Goal: Information Seeking & Learning: Learn about a topic

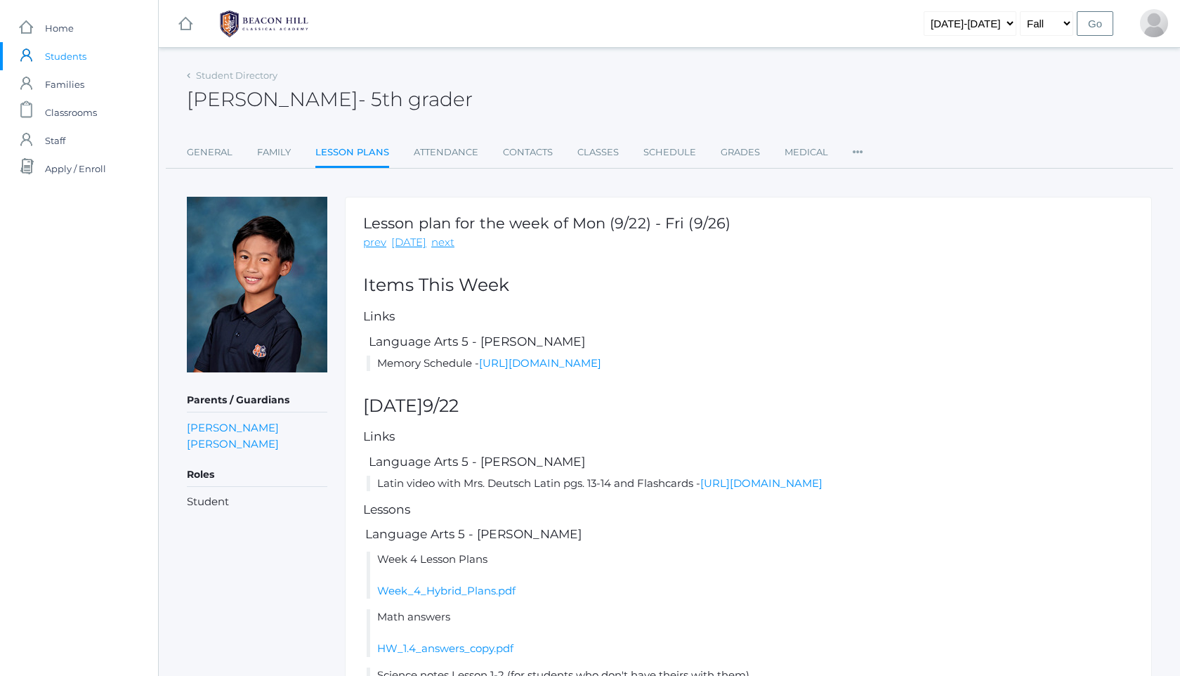
scroll to position [1063, 0]
click at [728, 144] on link "Grades" at bounding box center [740, 152] width 39 height 28
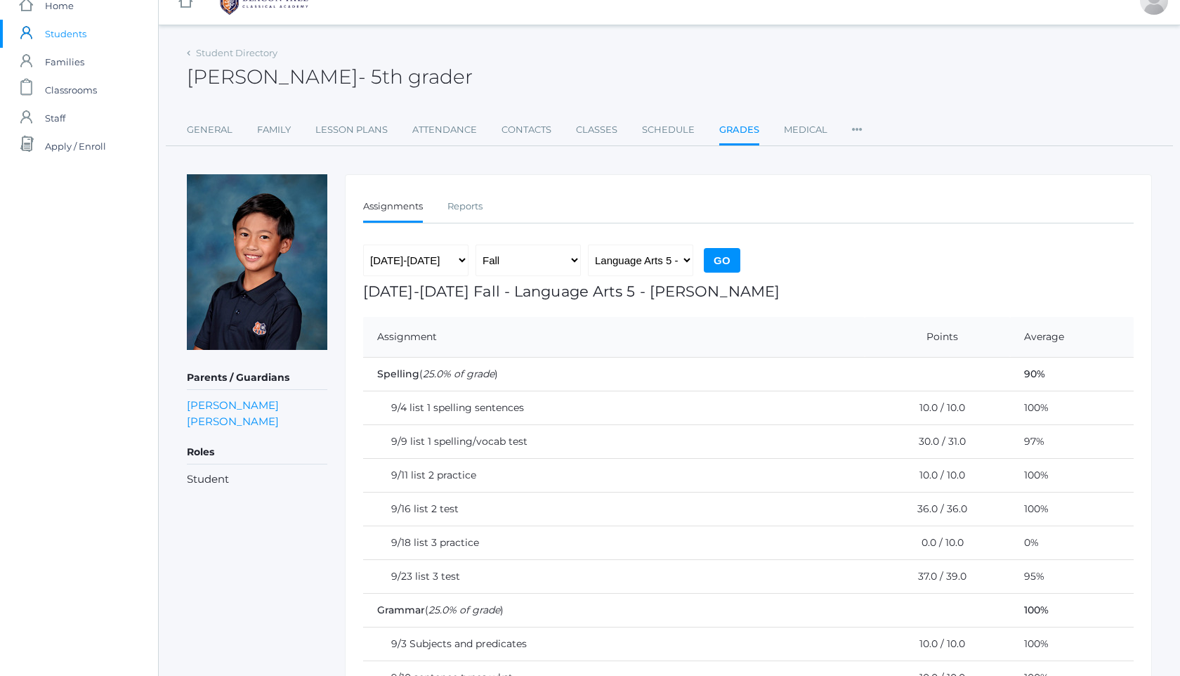
scroll to position [20, 0]
click at [263, 11] on img at bounding box center [263, 3] width 105 height 35
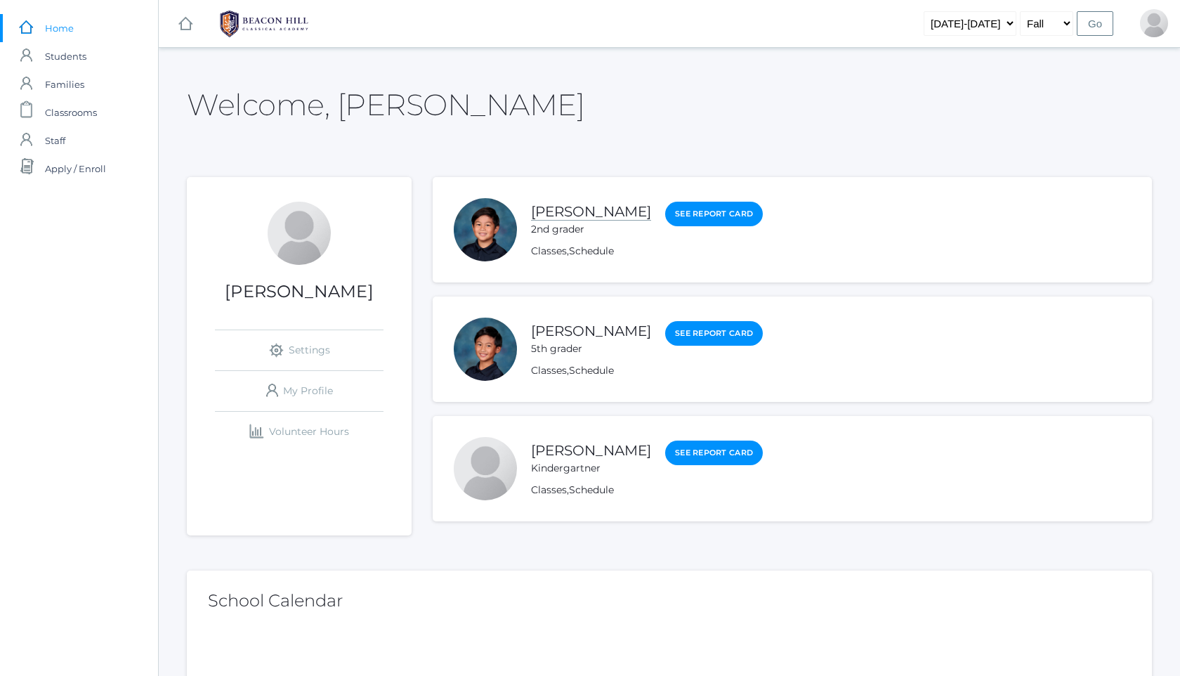
click at [555, 208] on link "[PERSON_NAME]" at bounding box center [591, 212] width 120 height 18
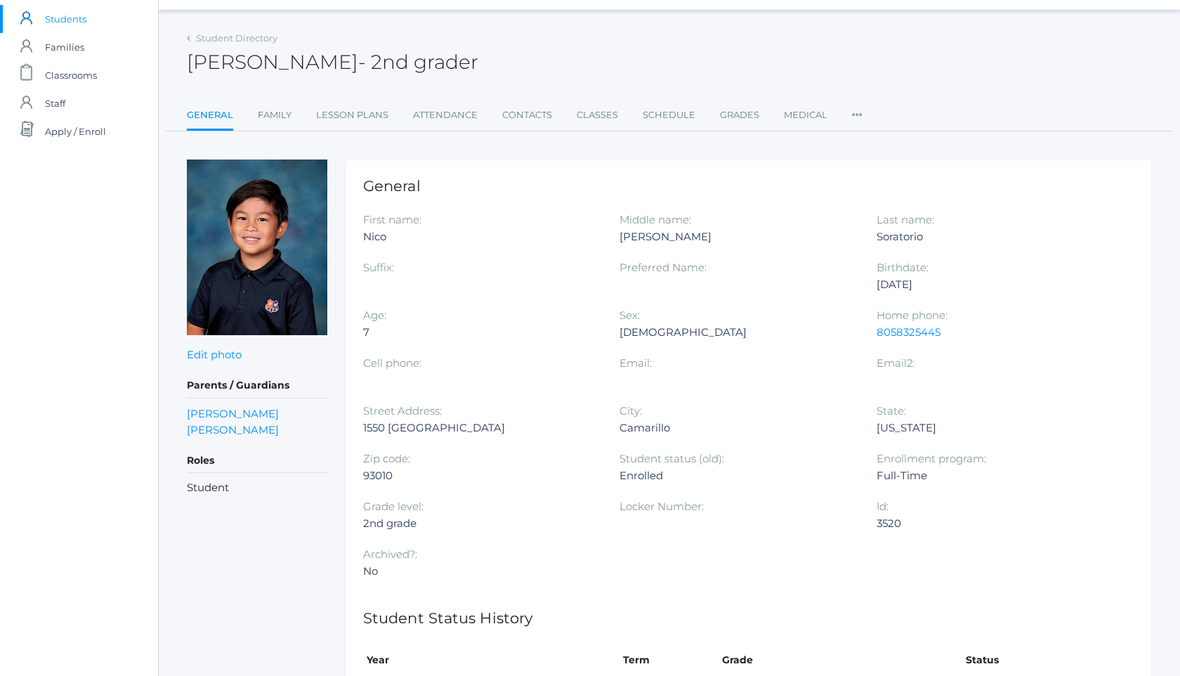
scroll to position [28, 0]
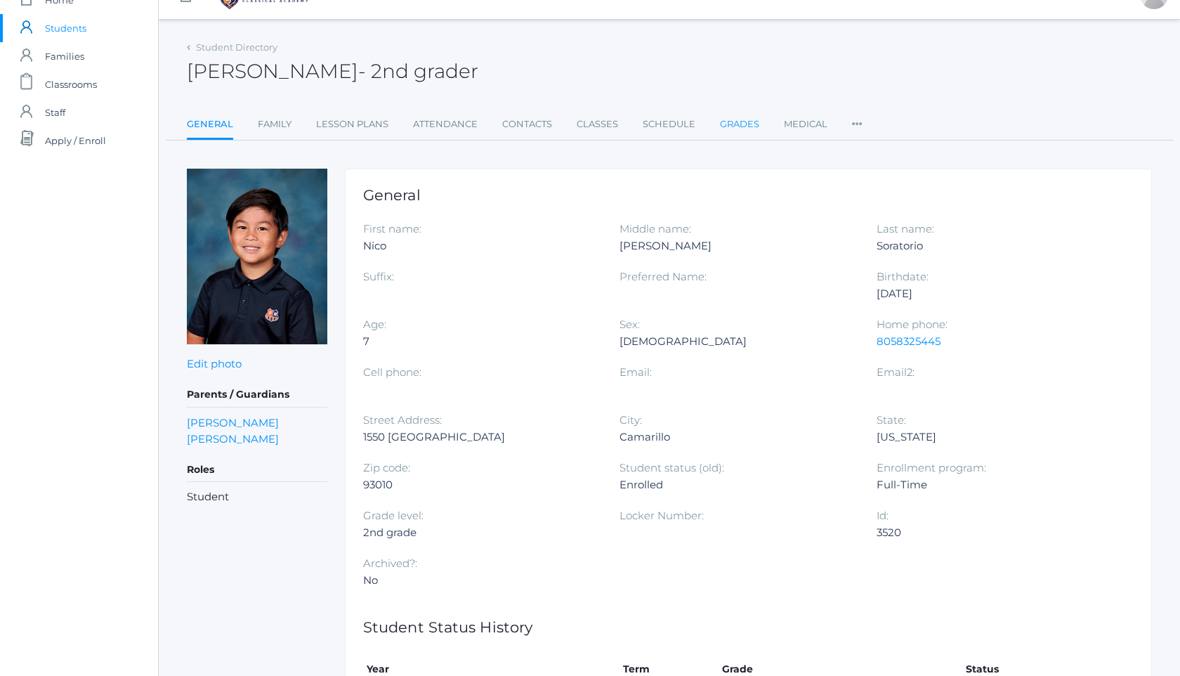
click at [736, 119] on link "Grades" at bounding box center [739, 124] width 39 height 28
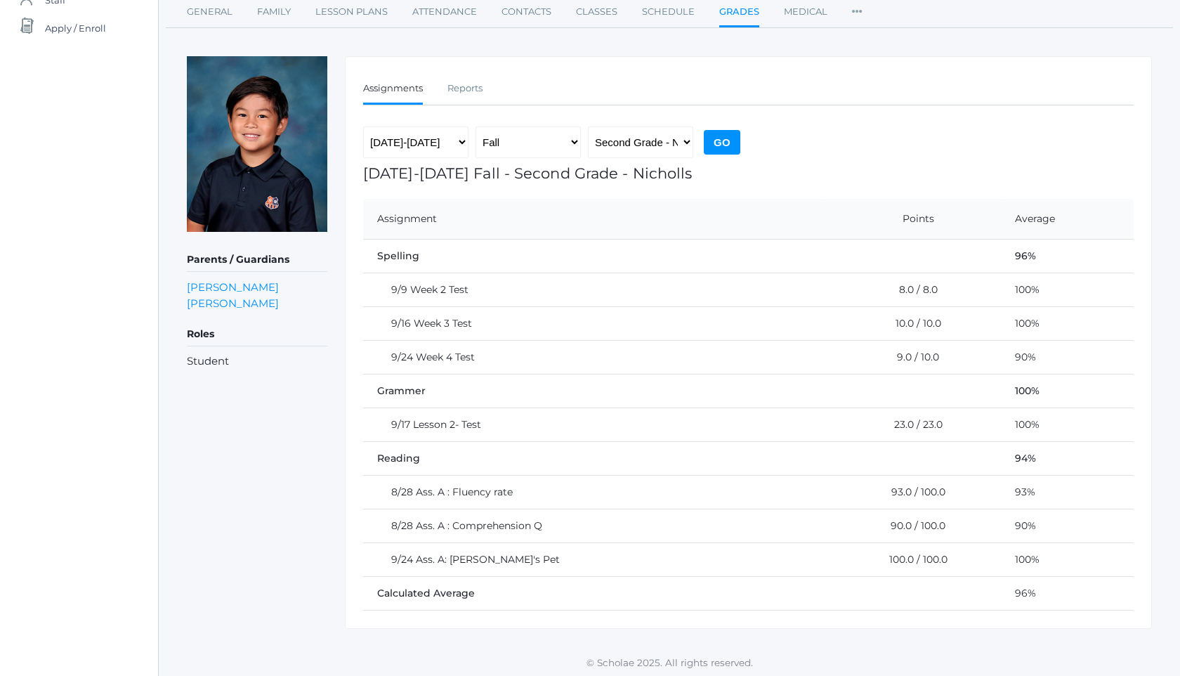
scroll to position [144, 0]
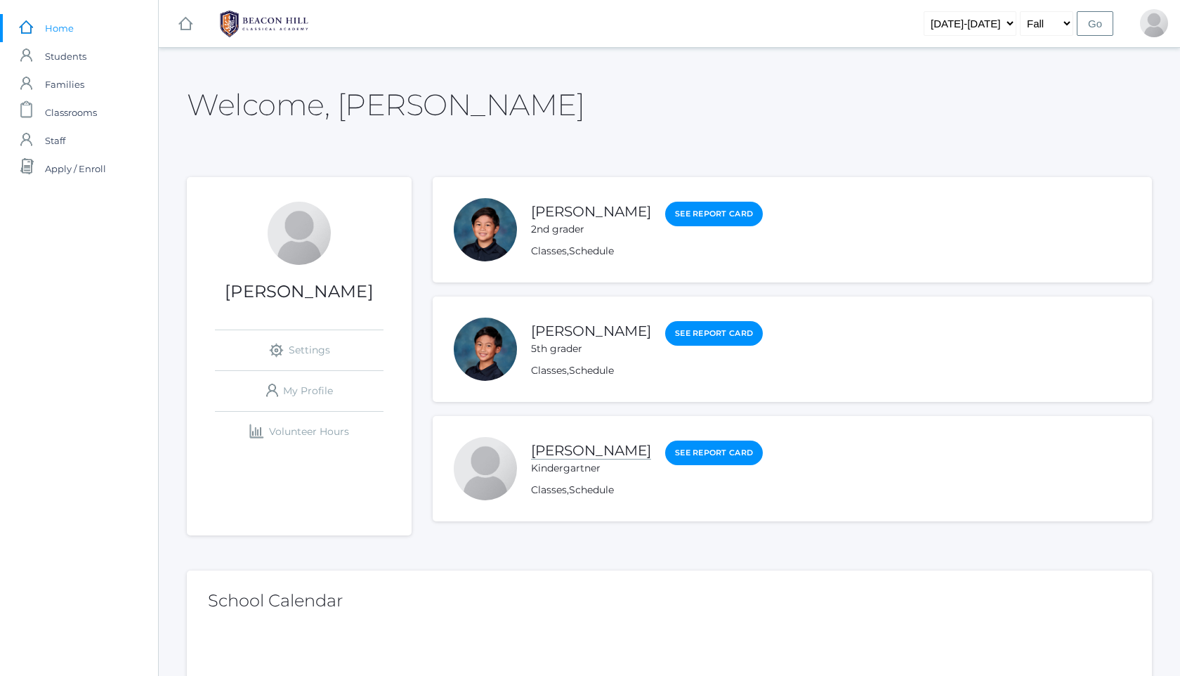
click at [587, 451] on link "[PERSON_NAME]" at bounding box center [591, 451] width 120 height 18
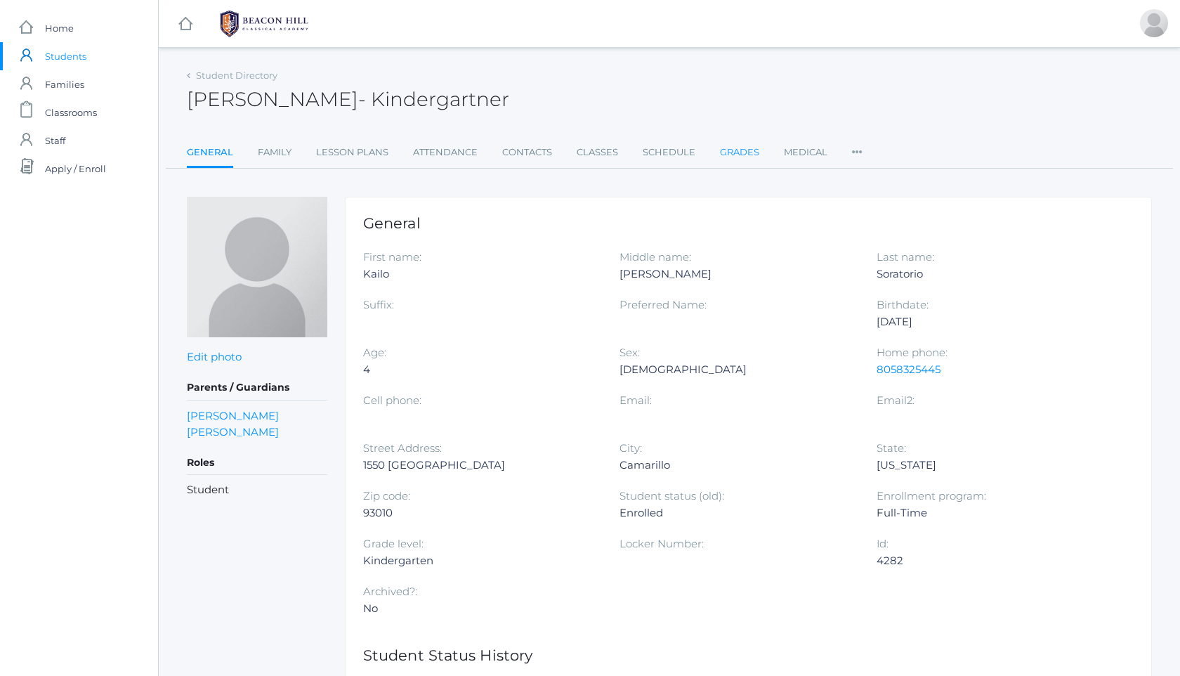
click at [729, 154] on link "Grades" at bounding box center [739, 152] width 39 height 28
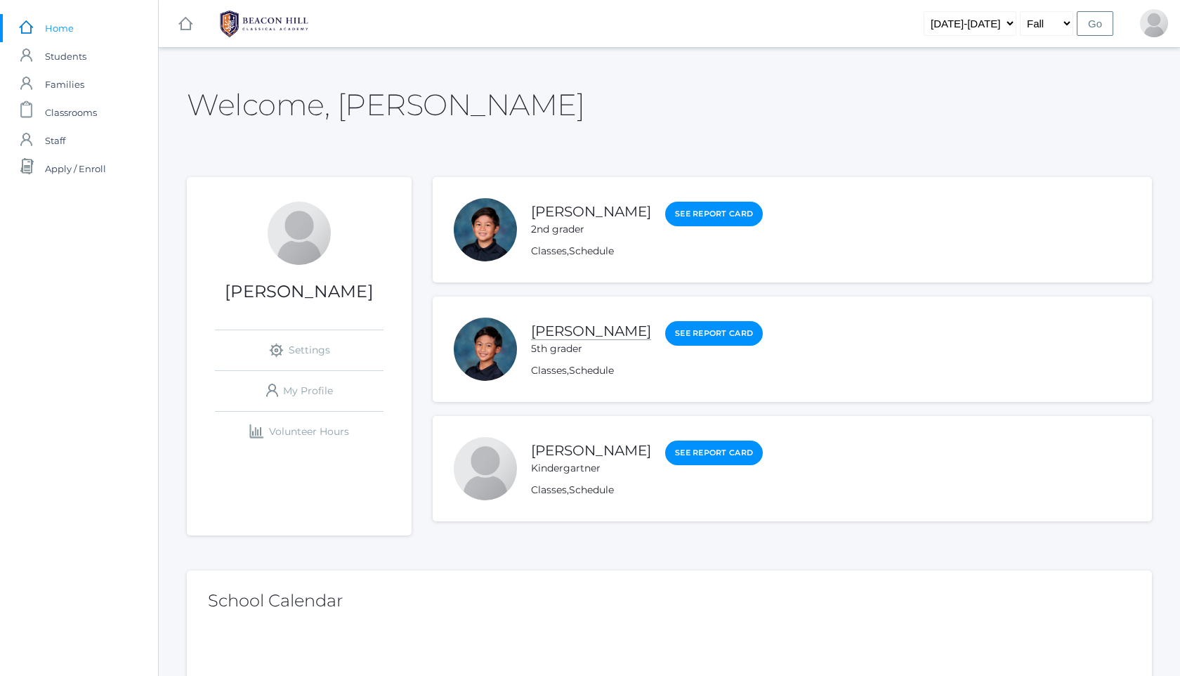
click at [591, 336] on link "[PERSON_NAME]" at bounding box center [591, 331] width 120 height 18
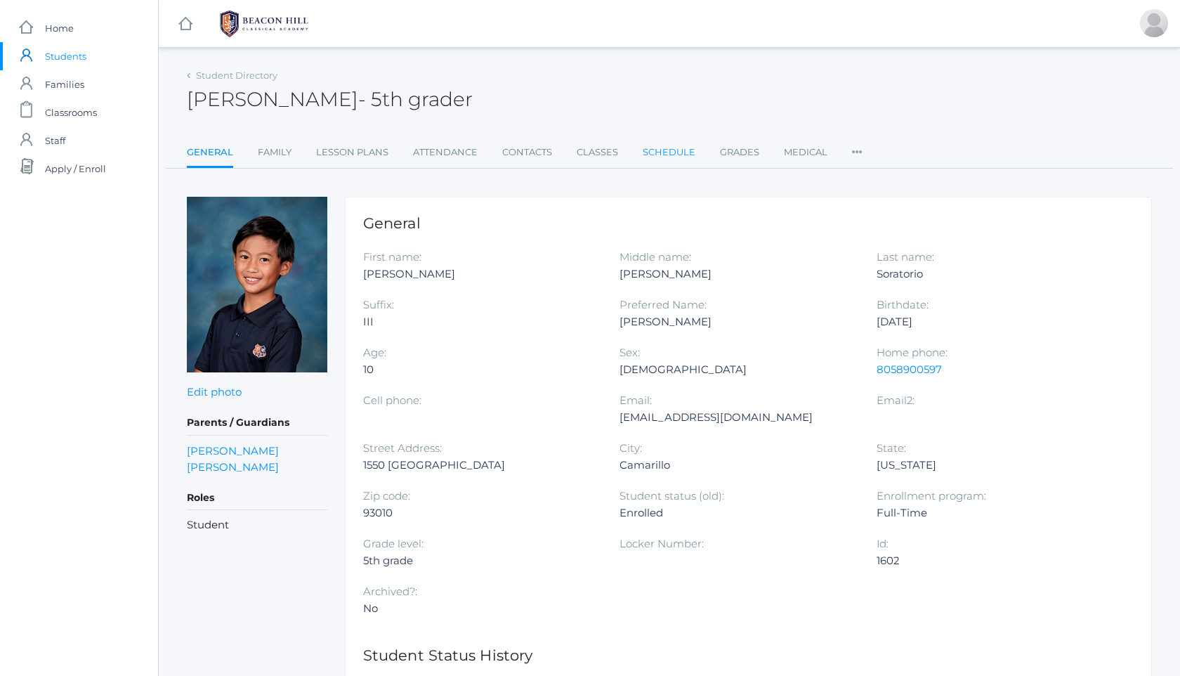
click at [651, 154] on link "Schedule" at bounding box center [669, 152] width 53 height 28
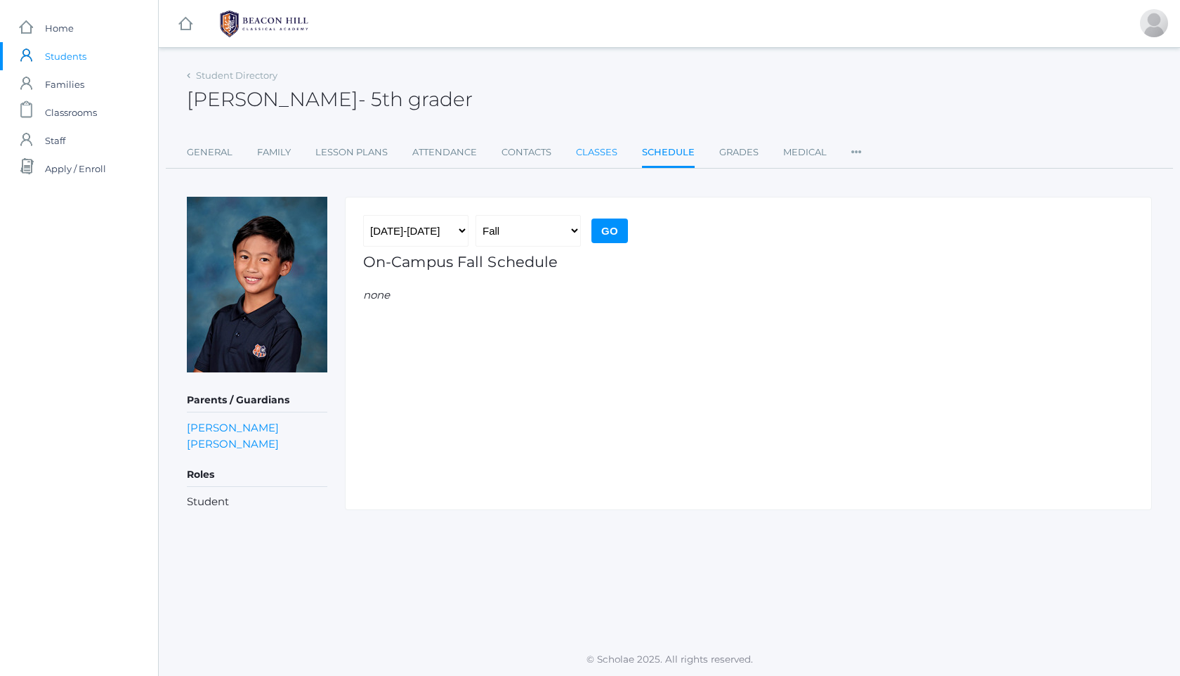
click at [577, 154] on link "Classes" at bounding box center [596, 152] width 41 height 28
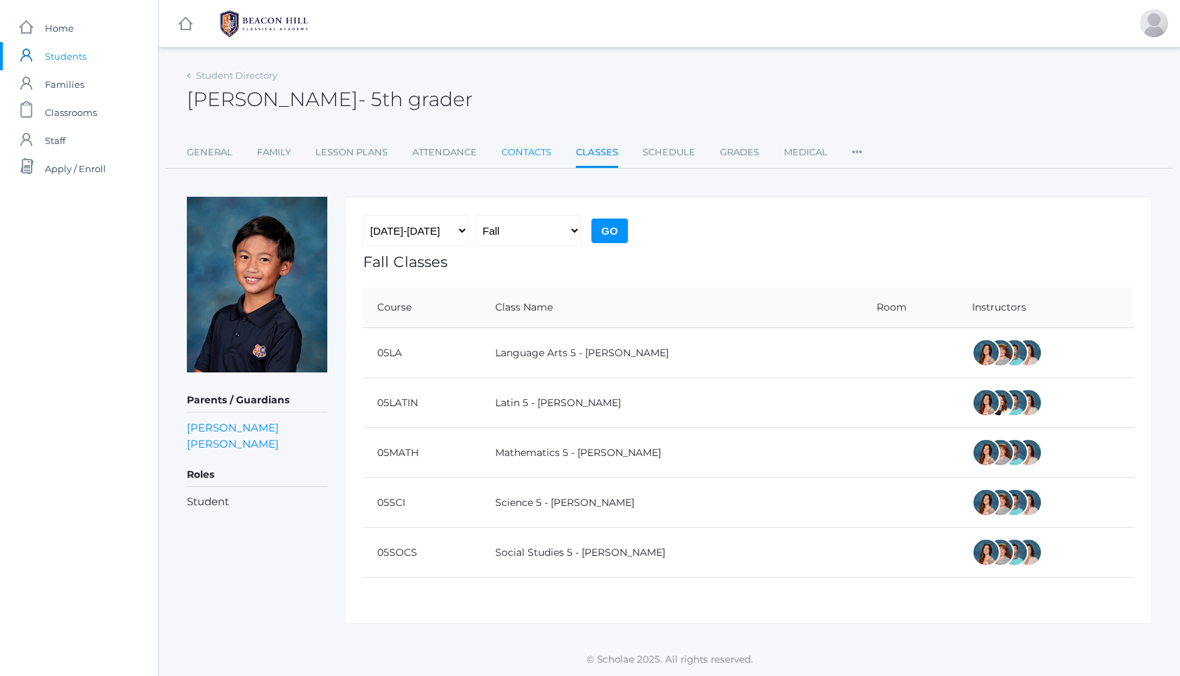
click at [511, 159] on link "Contacts" at bounding box center [526, 152] width 50 height 28
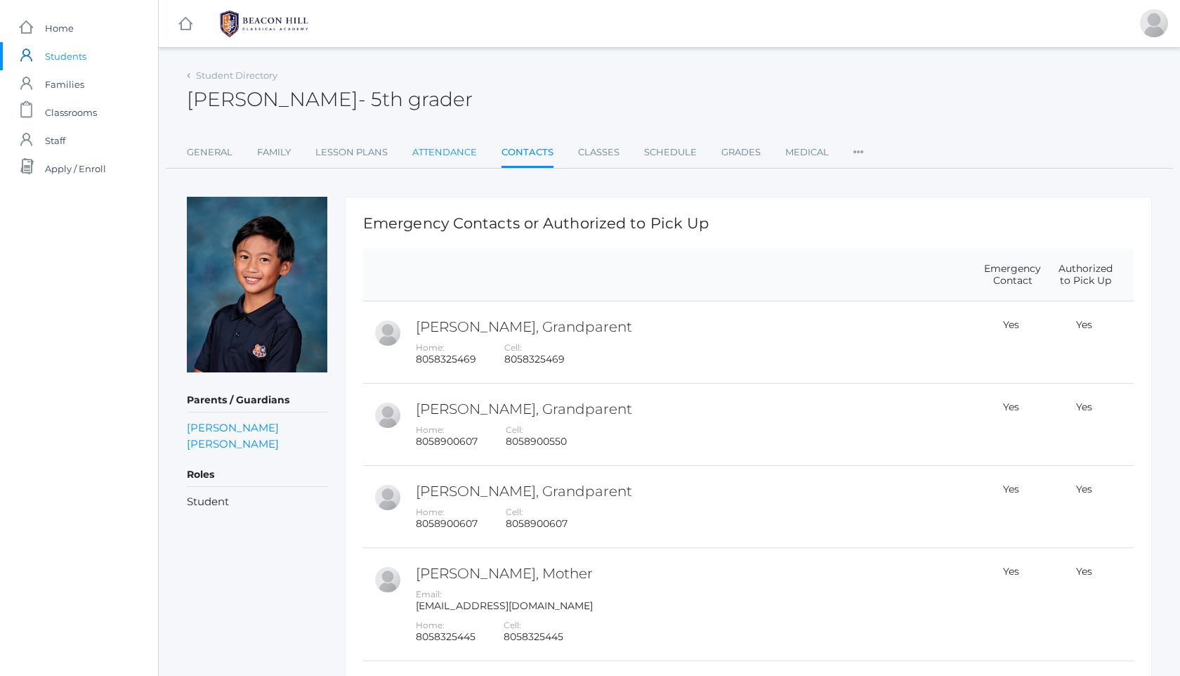
click at [435, 152] on link "Attendance" at bounding box center [444, 152] width 65 height 28
click at [379, 154] on link "Lesson Plans" at bounding box center [351, 152] width 72 height 28
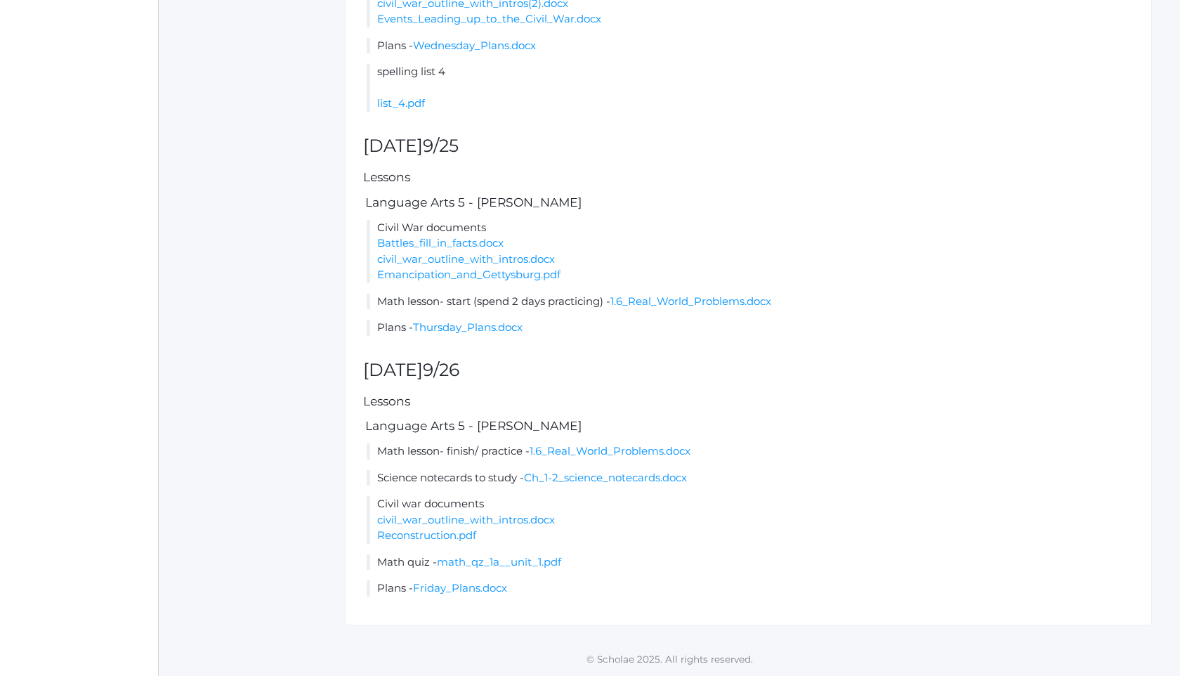
scroll to position [1063, 0]
click at [531, 562] on link "math_qz_1a__unit_1.pdf" at bounding box center [499, 561] width 124 height 13
click at [491, 593] on link "Friday_Plans.docx" at bounding box center [460, 587] width 94 height 13
